Goal: Information Seeking & Learning: Check status

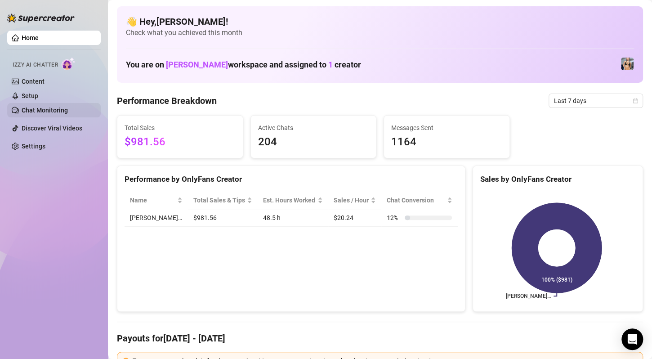
click at [54, 107] on link "Chat Monitoring" at bounding box center [45, 110] width 46 height 7
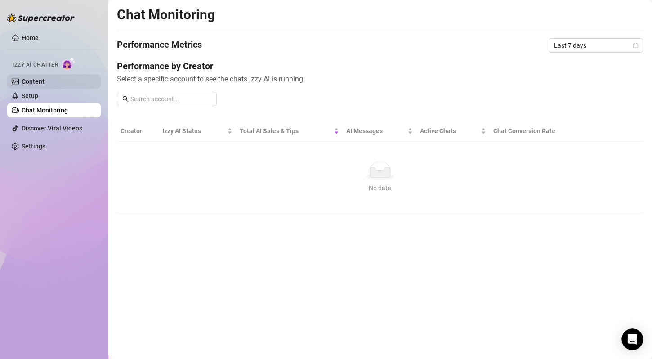
click at [45, 79] on link "Content" at bounding box center [33, 81] width 23 height 7
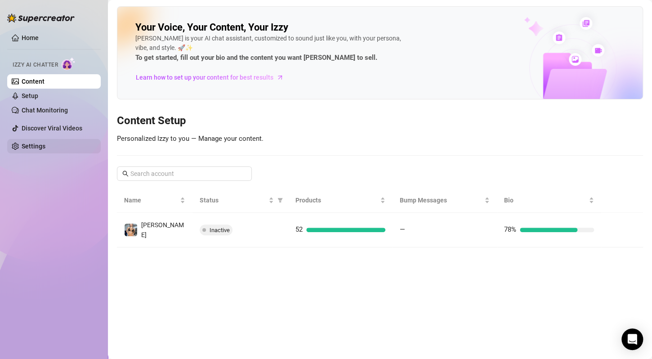
click at [45, 143] on link "Settings" at bounding box center [34, 146] width 24 height 7
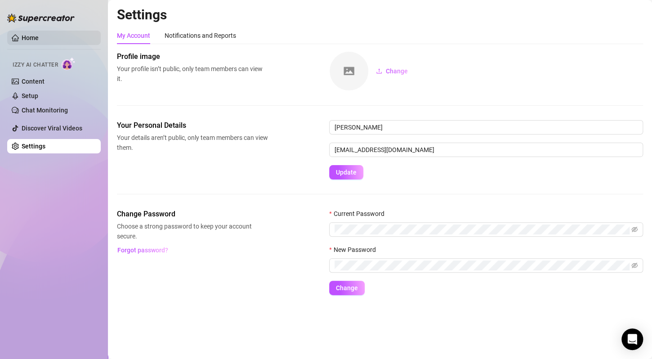
click at [39, 34] on link "Home" at bounding box center [30, 37] width 17 height 7
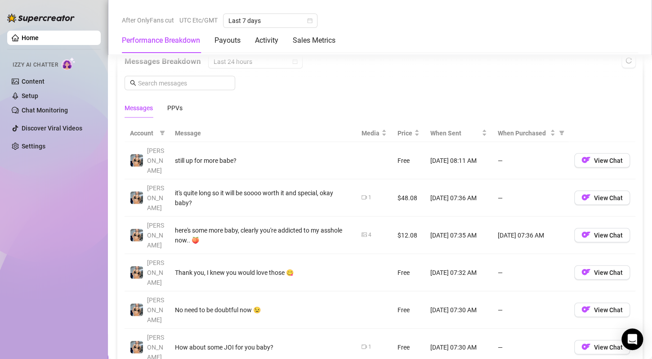
scroll to position [810, 0]
click at [596, 193] on span "View Chat" at bounding box center [608, 196] width 29 height 7
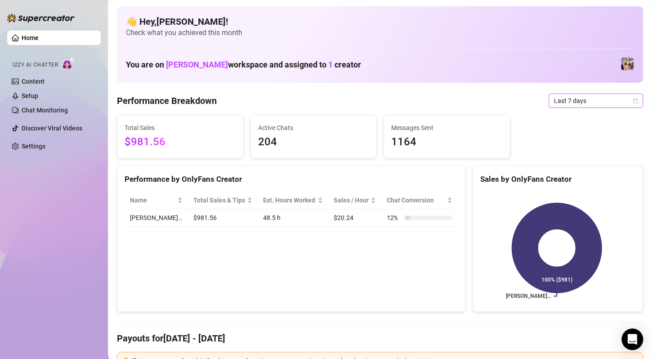
click at [603, 102] on span "Last 7 days" at bounding box center [596, 100] width 84 height 13
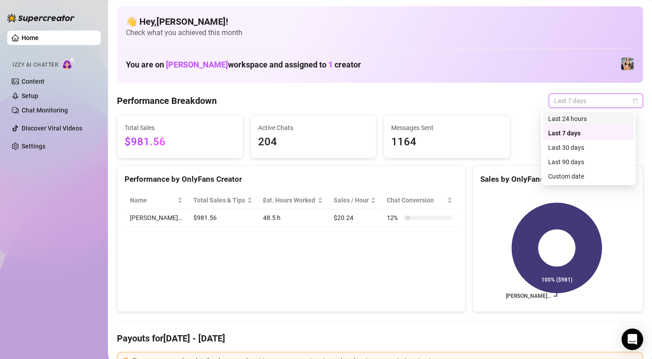
click at [582, 117] on div "Last 24 hours" at bounding box center [588, 119] width 80 height 10
